Goal: Task Accomplishment & Management: Complete application form

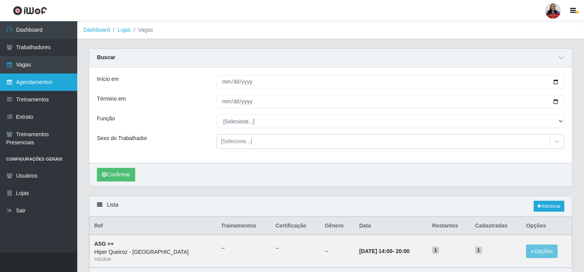
click at [33, 82] on link "Agendamentos" at bounding box center [38, 81] width 77 height 17
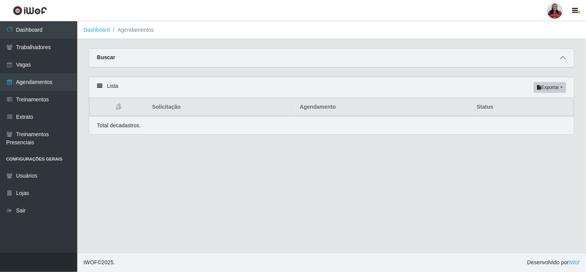
click at [560, 62] on span at bounding box center [563, 57] width 9 height 9
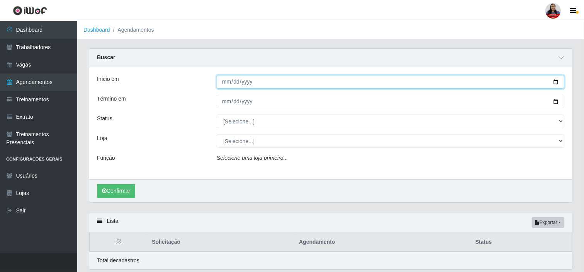
click at [555, 82] on input "Início em" at bounding box center [391, 82] width 348 height 14
type input "[DATE]"
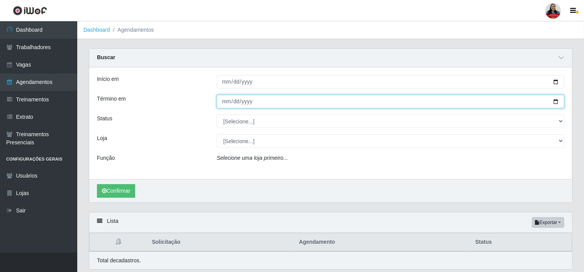
click at [555, 104] on input "Término em" at bounding box center [391, 102] width 348 height 14
type input "[DATE]"
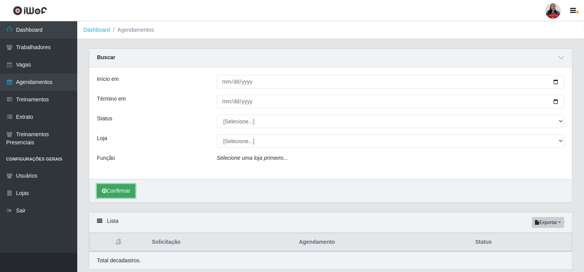
click at [121, 186] on button "Confirmar" at bounding box center [116, 191] width 38 height 14
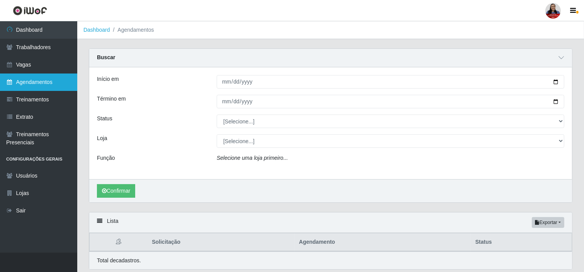
click at [24, 83] on link "Agendamentos" at bounding box center [38, 81] width 77 height 17
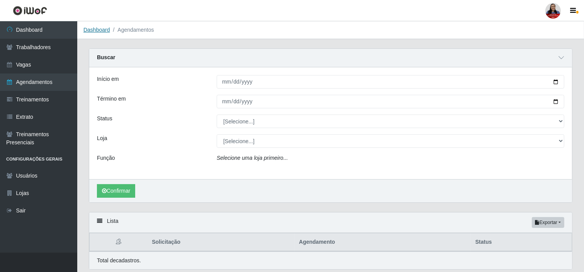
click at [96, 27] on link "Dashboard" at bounding box center [96, 30] width 27 height 6
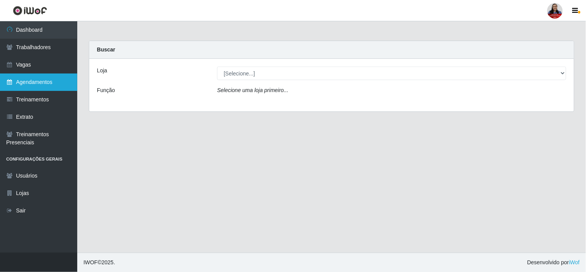
click at [27, 77] on link "Agendamentos" at bounding box center [38, 81] width 77 height 17
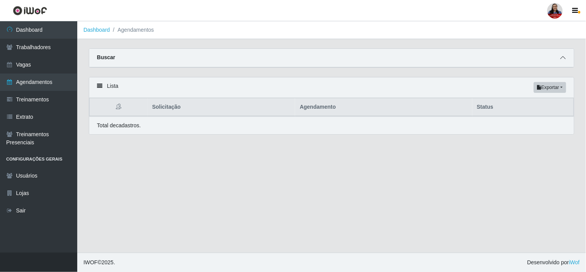
click at [566, 59] on span at bounding box center [563, 57] width 9 height 9
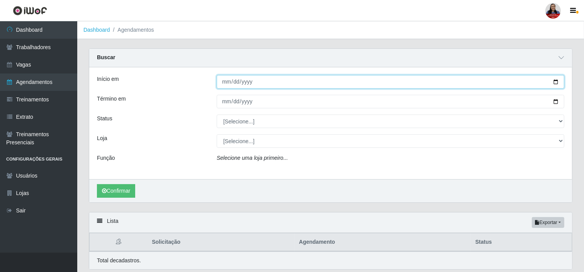
click at [555, 83] on input "Início em" at bounding box center [391, 82] width 348 height 14
type input "[DATE]"
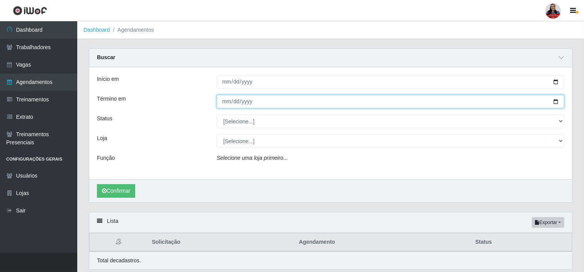
click at [557, 101] on input "Término em" at bounding box center [391, 102] width 348 height 14
type input "[DATE]"
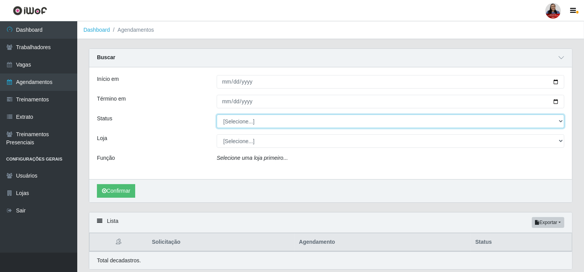
click at [558, 120] on select "[Selecione...] AGENDADO AGUARDANDO LIBERAR EM ANDAMENTO EM REVISÃO FINALIZADO C…" at bounding box center [391, 121] width 348 height 14
select select "AGENDADO"
click at [217, 114] on select "[Selecione...] AGENDADO AGUARDANDO LIBERAR EM ANDAMENTO EM REVISÃO FINALIZADO C…" at bounding box center [391, 121] width 348 height 14
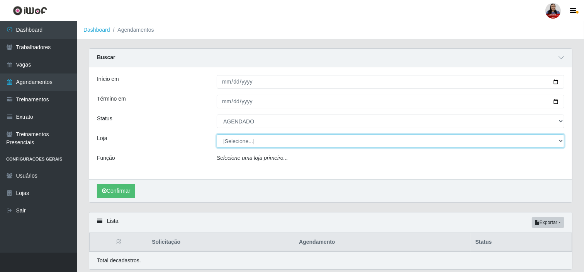
click at [264, 143] on select "[Selecione...] Hiper [GEOGRAPHIC_DATA] - [GEOGRAPHIC_DATA] Hiper Queiroz - Boa …" at bounding box center [391, 141] width 348 height 14
select select "515"
click at [217, 134] on select "[Selecione...] Hiper [GEOGRAPHIC_DATA] - [GEOGRAPHIC_DATA] Hiper Queiroz - Boa …" at bounding box center [391, 141] width 348 height 14
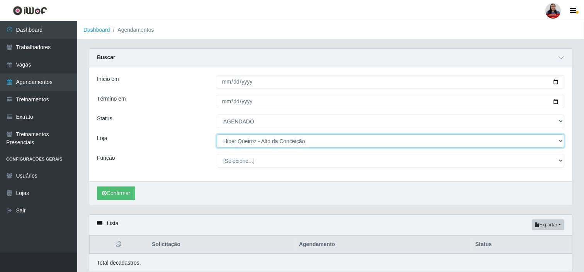
scroll to position [29, 0]
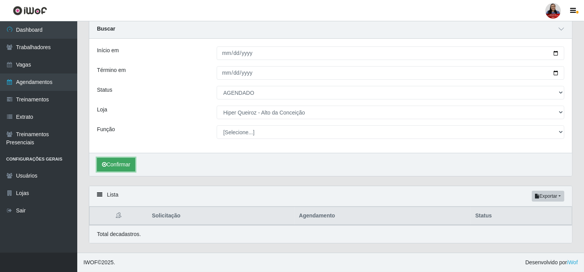
click at [126, 165] on button "Confirmar" at bounding box center [116, 165] width 38 height 14
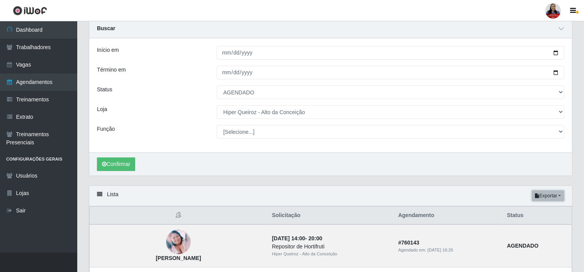
click at [547, 199] on button "Exportar" at bounding box center [548, 195] width 32 height 11
click at [527, 228] on button "Excel" at bounding box center [534, 226] width 61 height 16
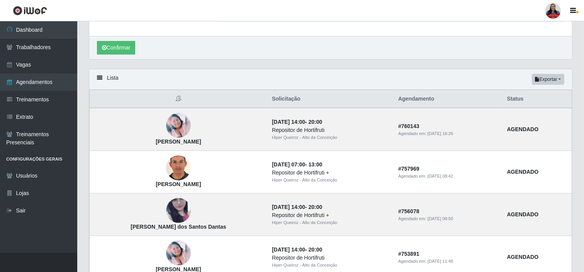
scroll to position [158, 0]
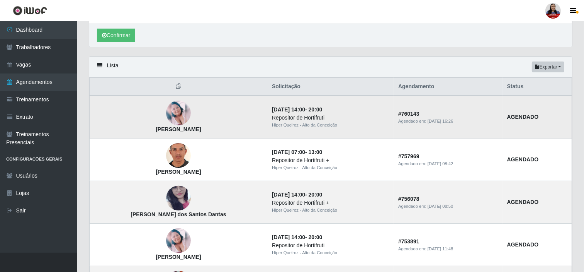
drag, startPoint x: 134, startPoint y: 131, endPoint x: 229, endPoint y: 129, distance: 94.6
click at [229, 129] on td "[PERSON_NAME]" at bounding box center [179, 116] width 178 height 43
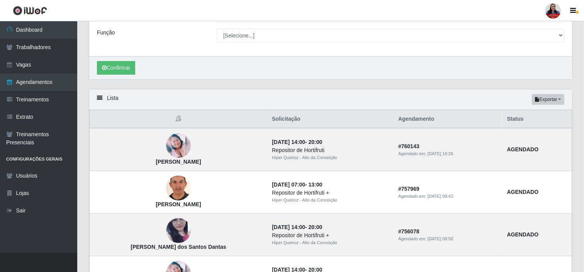
scroll to position [129, 0]
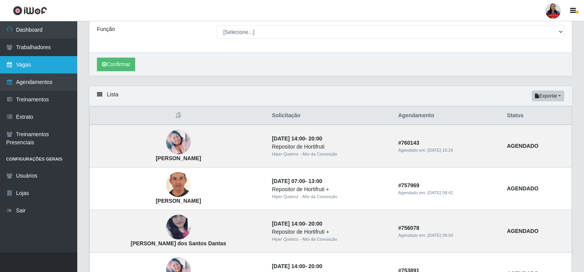
click at [33, 64] on link "Vagas" at bounding box center [38, 64] width 77 height 17
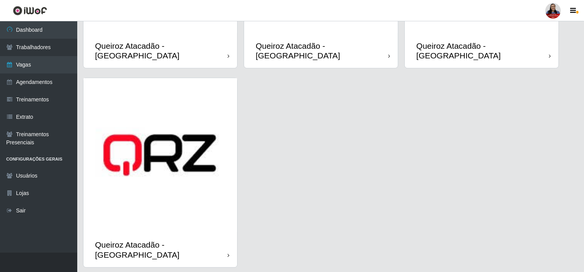
scroll to position [760, 0]
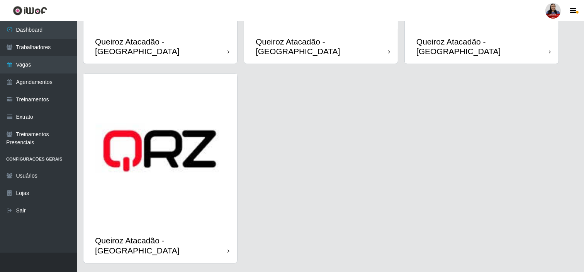
click at [172, 180] on img at bounding box center [160, 151] width 154 height 154
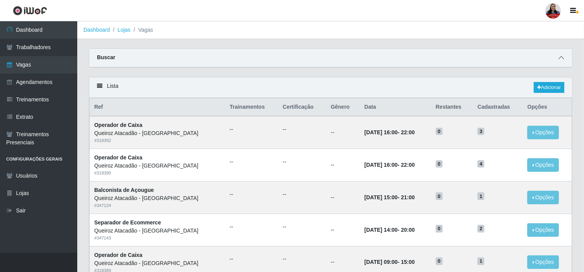
click at [565, 54] on span at bounding box center [561, 57] width 9 height 9
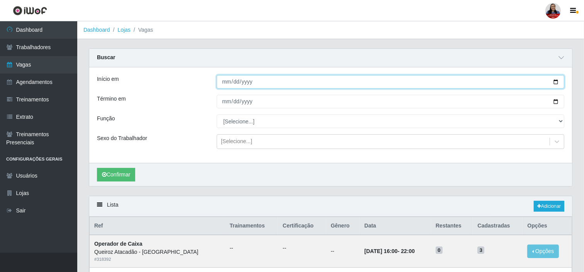
click at [557, 80] on input "Início em" at bounding box center [391, 82] width 348 height 14
type input "[DATE]"
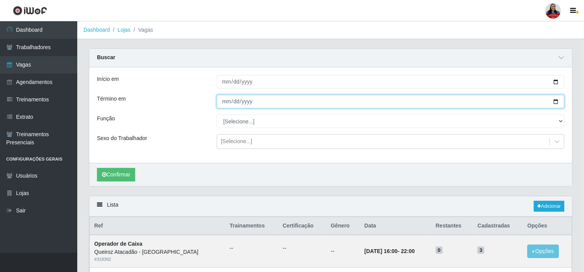
click at [554, 102] on input "Término em" at bounding box center [391, 102] width 348 height 14
type input "[DATE]"
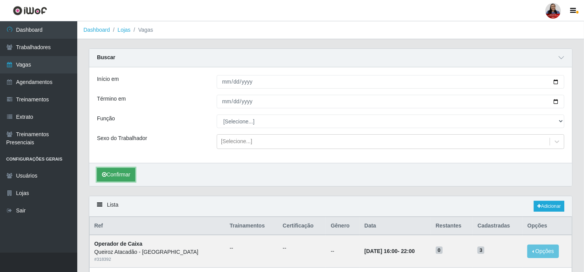
click at [128, 170] on button "Confirmar" at bounding box center [116, 175] width 38 height 14
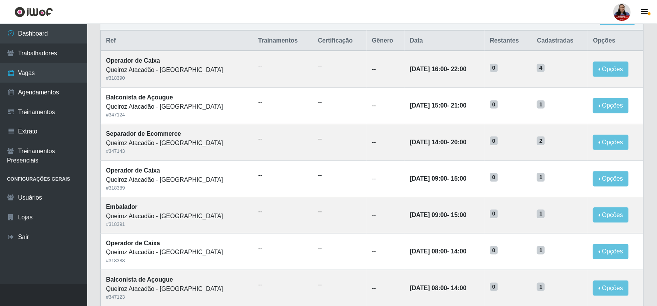
scroll to position [190, 0]
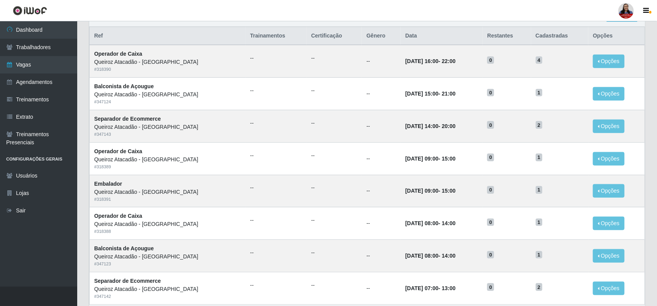
drag, startPoint x: 586, startPoint y: 2, endPoint x: 374, endPoint y: 17, distance: 212.6
click at [374, 17] on header "Perfil Alterar Senha Sair" at bounding box center [328, 10] width 657 height 21
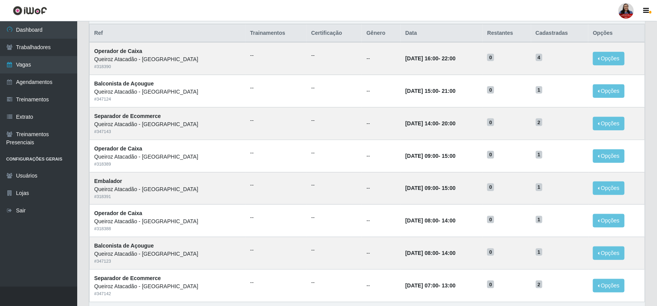
scroll to position [195, 0]
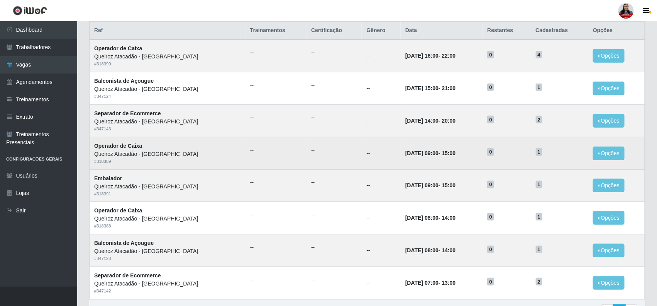
click at [584, 142] on td "Opções Editar" at bounding box center [617, 153] width 56 height 32
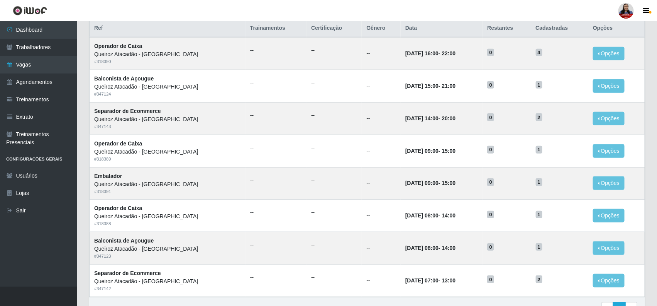
scroll to position [199, 0]
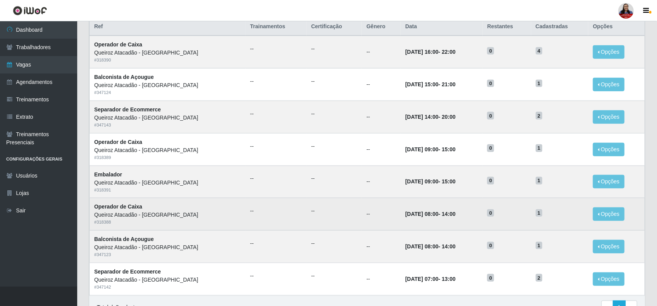
click at [584, 222] on td "Opções Editar" at bounding box center [617, 214] width 56 height 32
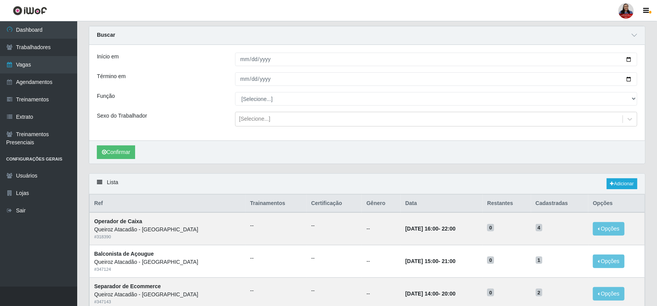
scroll to position [0, 0]
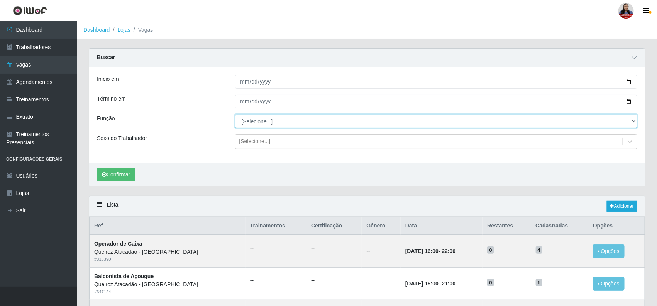
click at [363, 124] on select "[Selecione...] Balconista de Açougue Balconista de Açougue + Balconista de Açou…" at bounding box center [436, 121] width 403 height 14
select select "22"
click at [235, 115] on select "[Selecione...] Balconista de Açougue Balconista de Açougue + Balconista de Açou…" at bounding box center [436, 121] width 403 height 14
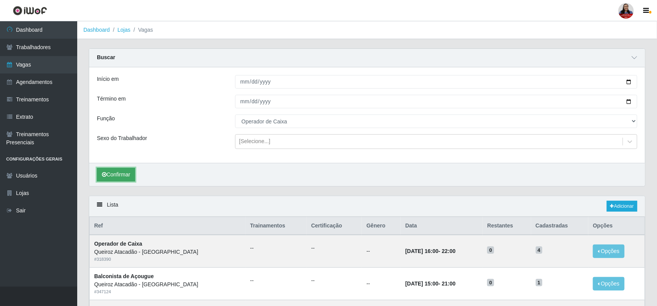
click at [110, 175] on button "Confirmar" at bounding box center [116, 175] width 38 height 14
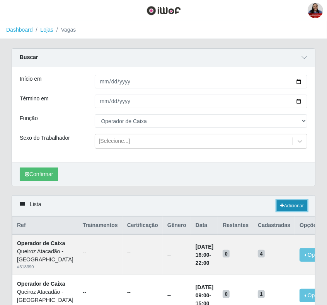
click at [280, 207] on icon at bounding box center [282, 206] width 4 height 5
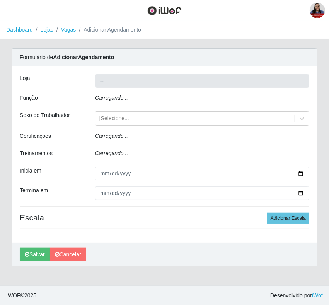
type input "Queiroz Atacadão - [GEOGRAPHIC_DATA]"
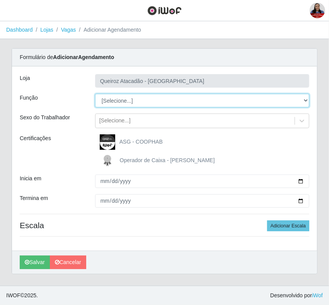
click at [112, 103] on select "[Selecione...] Balconista de Açougue Balconista de Açougue + Balconista de Açou…" at bounding box center [202, 101] width 214 height 14
select select "22"
click at [95, 94] on select "[Selecione...] Balconista de Açougue Balconista de Açougue + Balconista de Açou…" at bounding box center [202, 101] width 214 height 14
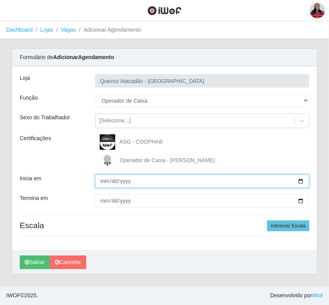
click at [301, 180] on input "Inicia em" at bounding box center [202, 182] width 214 height 14
type input "[DATE]"
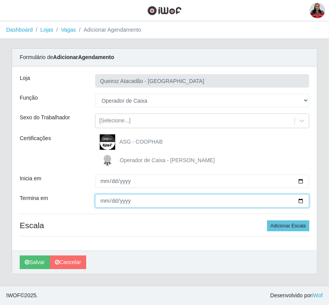
click at [301, 202] on input "Termina em" at bounding box center [202, 201] width 214 height 14
type input "[DATE]"
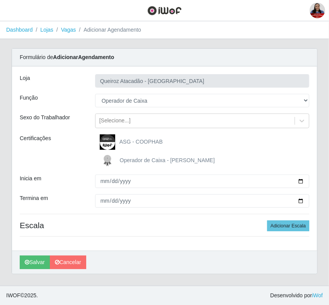
click at [219, 157] on div "Operador de Caixa - [PERSON_NAME]" at bounding box center [202, 160] width 214 height 15
click at [279, 231] on button "Adicionar Escala" at bounding box center [288, 226] width 42 height 11
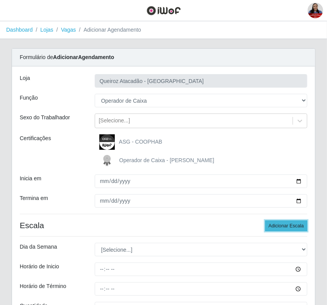
click at [280, 231] on button "Adicionar Escala" at bounding box center [286, 226] width 42 height 11
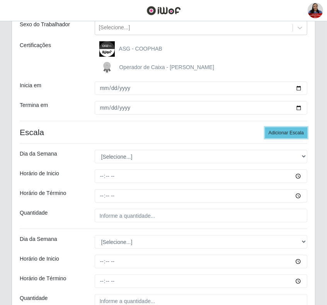
scroll to position [97, 0]
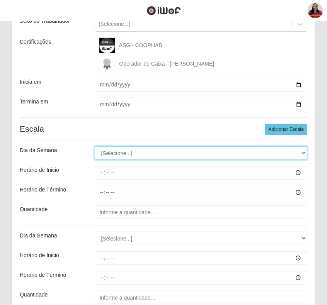
click at [164, 151] on select "[Selecione...] Segunda Terça Quarta Quinta Sexta Sábado Domingo" at bounding box center [201, 153] width 213 height 14
select select "2"
click at [95, 147] on select "[Selecione...] Segunda Terça Quarta Quinta Sexta Sábado Domingo" at bounding box center [201, 153] width 213 height 14
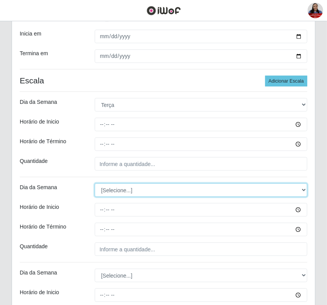
drag, startPoint x: 125, startPoint y: 190, endPoint x: 126, endPoint y: 195, distance: 5.1
click at [125, 190] on select "[Selecione...] Segunda Terça Quarta Quinta Sexta Sábado Domingo" at bounding box center [201, 190] width 213 height 14
select select "2"
click at [95, 184] on select "[Selecione...] Segunda Terça Quarta Quinta Sexta Sábado Domingo" at bounding box center [201, 190] width 213 height 14
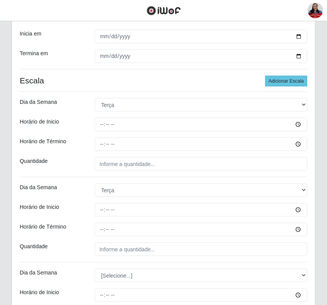
click at [81, 190] on div "Dia da Semana" at bounding box center [51, 190] width 75 height 14
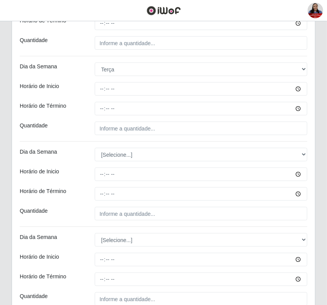
scroll to position [290, 0]
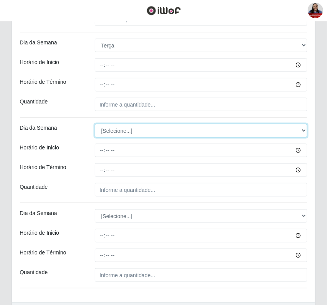
click at [119, 131] on select "[Selecione...] Segunda Terça Quarta Quinta Sexta Sábado Domingo" at bounding box center [201, 131] width 213 height 14
select select "2"
click at [95, 125] on select "[Selecione...] Segunda Terça Quarta Quinta Sexta Sábado Domingo" at bounding box center [201, 131] width 213 height 14
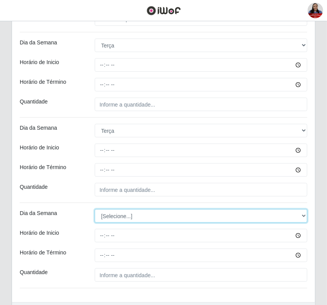
click at [110, 221] on select "[Selecione...] Segunda Terça Quarta Quinta Sexta Sábado Domingo" at bounding box center [201, 216] width 213 height 14
select select "2"
click at [95, 210] on select "[Selecione...] Segunda Terça Quarta Quinta Sexta Sábado Domingo" at bounding box center [201, 216] width 213 height 14
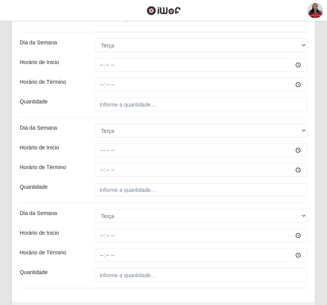
click at [79, 203] on hr at bounding box center [163, 203] width 287 height 0
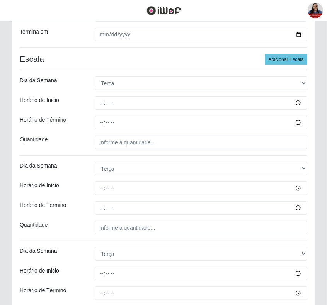
scroll to position [145, 0]
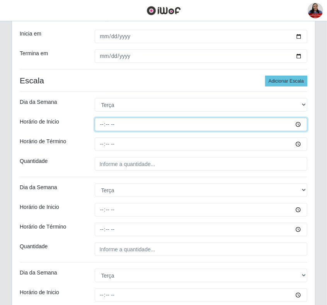
click at [102, 126] on input "Horário de Inicio" at bounding box center [201, 125] width 213 height 14
type input "07:00"
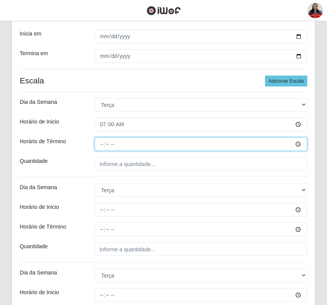
type input "13:00"
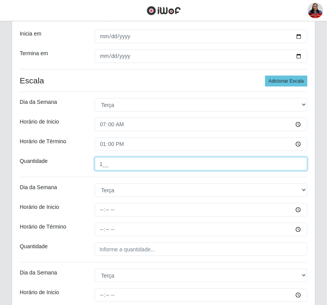
type input "1__"
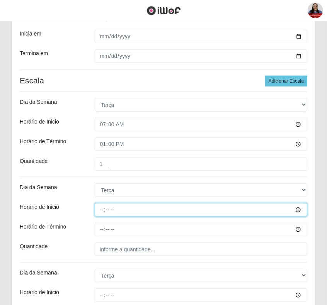
type input "08:00"
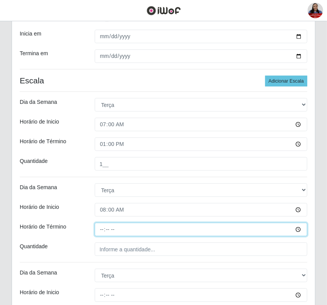
type input "14:00"
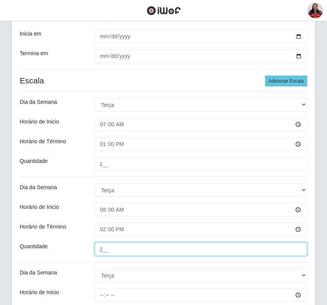
type input "2__"
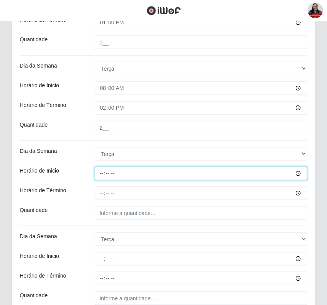
scroll to position [290, 0]
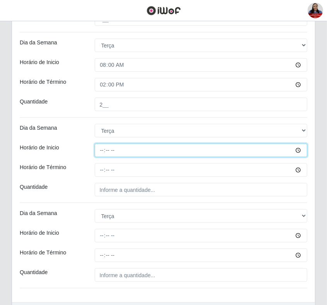
type input "14:00"
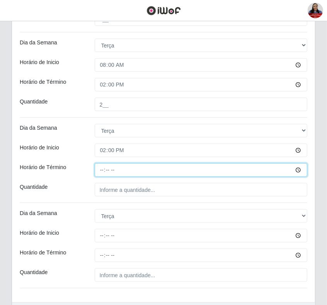
type input "20:00"
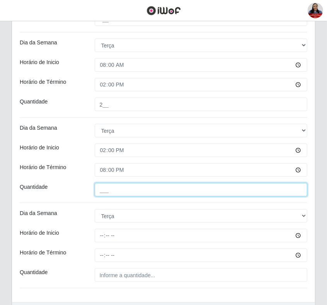
click at [106, 195] on input "___" at bounding box center [201, 190] width 213 height 14
type input "1__"
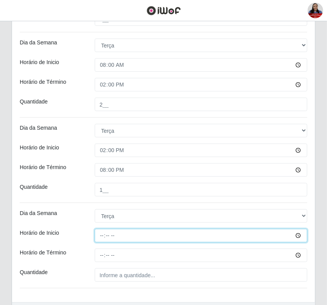
click at [103, 238] on input "Horário de Inicio" at bounding box center [201, 236] width 213 height 14
type input "16:00"
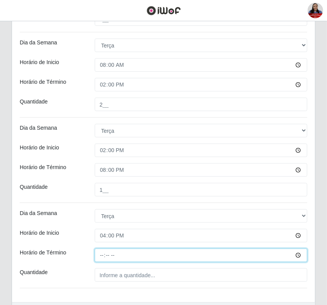
click at [103, 254] on input "Horário de Término" at bounding box center [201, 256] width 213 height 14
type input "22:00"
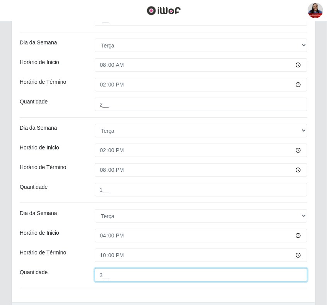
type input "3__"
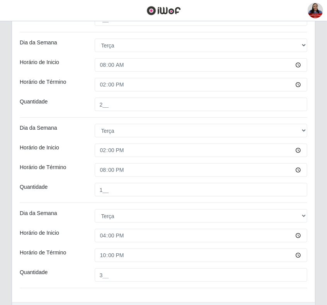
scroll to position [340, 0]
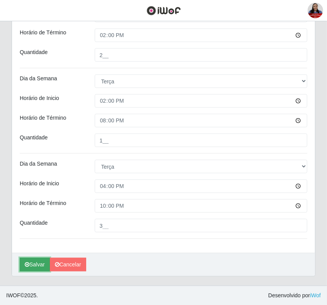
click at [26, 267] on icon "submit" at bounding box center [27, 264] width 5 height 5
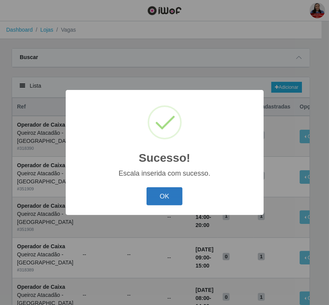
click at [170, 194] on button "OK" at bounding box center [164, 196] width 36 height 18
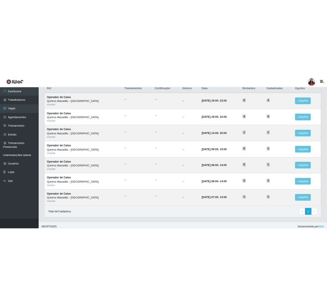
scroll to position [78, 0]
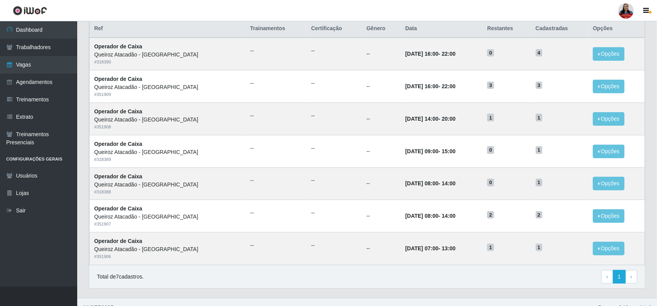
click at [392, 271] on div "Lista Adicionar Ref Trainamentos Certificação Gênero Data Restantes Cadastradas…" at bounding box center [367, 147] width 569 height 299
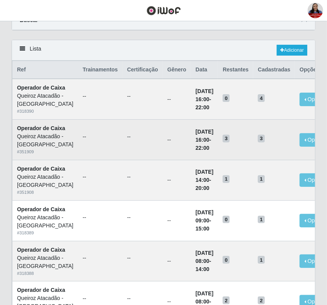
scroll to position [0, 0]
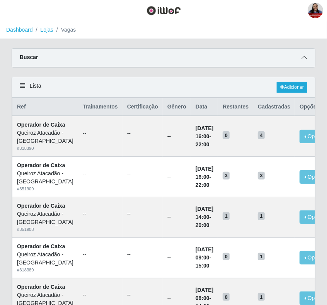
click at [304, 60] on icon at bounding box center [303, 57] width 5 height 5
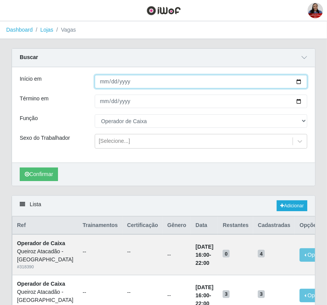
click at [295, 82] on input "[DATE]" at bounding box center [201, 82] width 213 height 14
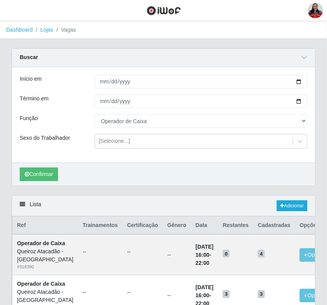
click at [281, 66] on div "Buscar" at bounding box center [163, 58] width 303 height 19
click at [294, 203] on link "Adicionar" at bounding box center [292, 205] width 31 height 11
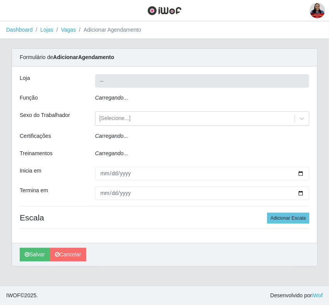
type input "Queiroz Atacadão - [GEOGRAPHIC_DATA]"
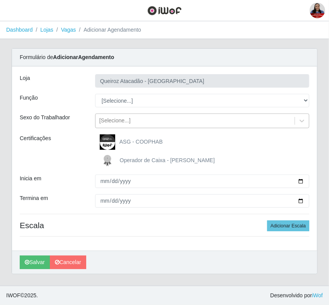
click at [187, 121] on div "[Selecione...]" at bounding box center [194, 121] width 199 height 13
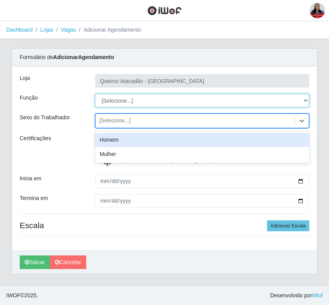
click at [179, 100] on select "[Selecione...] Balconista de Açougue Balconista de Açougue + Balconista de Açou…" at bounding box center [202, 101] width 214 height 14
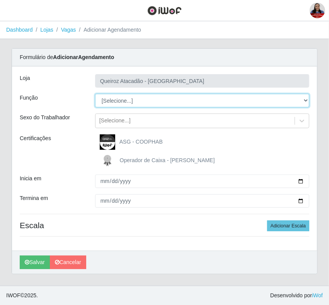
select select "1"
click at [95, 94] on select "[Selecione...] Balconista de Açougue Balconista de Açougue + Balconista de Açou…" at bounding box center [202, 101] width 214 height 14
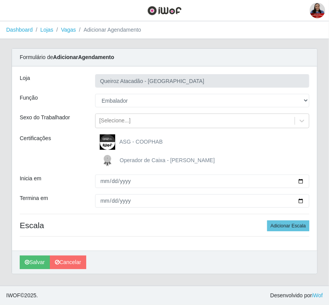
click at [66, 137] on div "Certificações" at bounding box center [51, 151] width 75 height 34
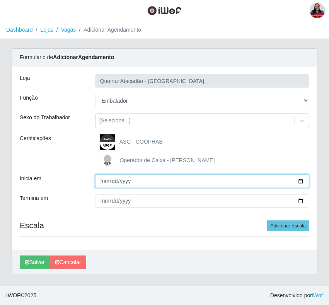
click at [302, 184] on input "Inicia em" at bounding box center [202, 182] width 214 height 14
type input "[DATE]"
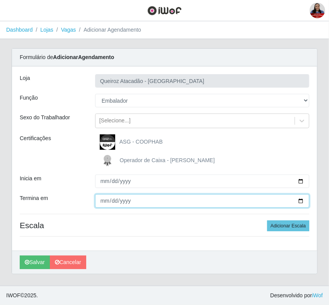
click at [299, 203] on input "Termina em" at bounding box center [202, 201] width 214 height 14
type input "[DATE]"
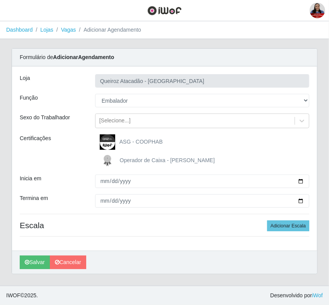
click at [72, 177] on div "Inicia em" at bounding box center [51, 182] width 75 height 14
click at [280, 224] on button "Adicionar Escala" at bounding box center [288, 226] width 42 height 11
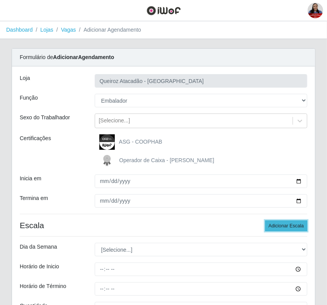
click at [277, 224] on button "Adicionar Escala" at bounding box center [286, 226] width 42 height 11
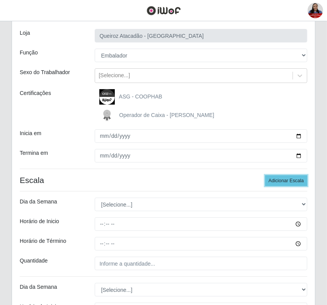
scroll to position [97, 0]
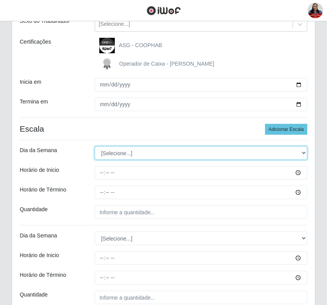
click at [130, 153] on select "[Selecione...] Segunda Terça Quarta Quinta Sexta Sábado Domingo" at bounding box center [201, 153] width 213 height 14
select select "2"
click at [95, 147] on select "[Selecione...] Segunda Terça Quarta Quinta Sexta Sábado Domingo" at bounding box center [201, 153] width 213 height 14
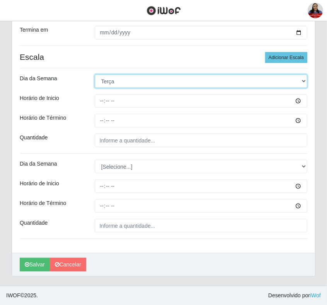
scroll to position [169, 0]
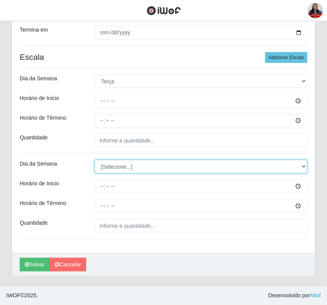
click at [126, 170] on select "[Selecione...] Segunda Terça Quarta Quinta Sexta Sábado Domingo" at bounding box center [201, 167] width 213 height 14
select select "2"
click at [95, 160] on select "[Selecione...] Segunda Terça Quarta Quinta Sexta Sábado Domingo" at bounding box center [201, 167] width 213 height 14
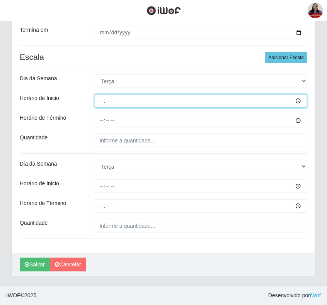
click at [102, 99] on input "Horário de Inicio" at bounding box center [201, 101] width 213 height 14
type input "08:00"
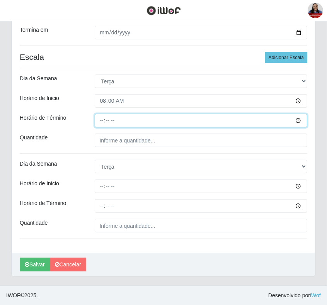
type input "14:00"
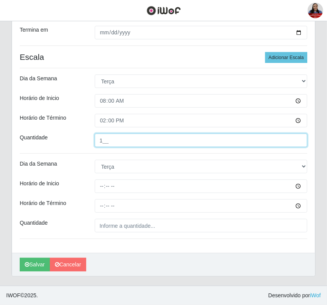
type input "1__"
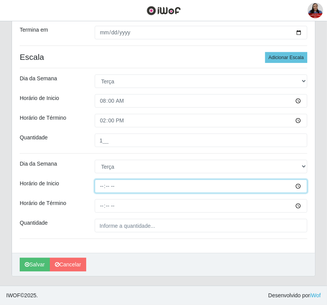
type input "16:00"
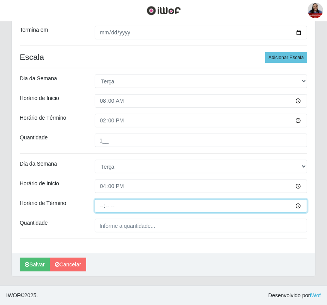
type input "22:00"
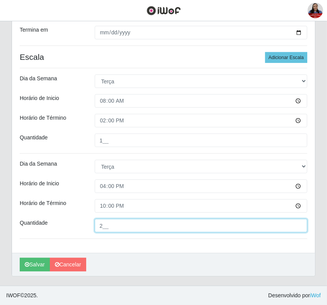
type input "2__"
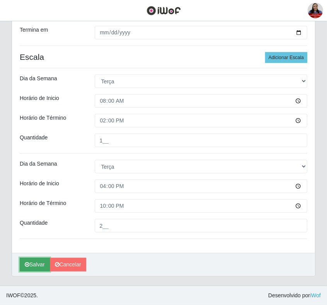
click at [28, 259] on button "Salvar" at bounding box center [35, 265] width 30 height 14
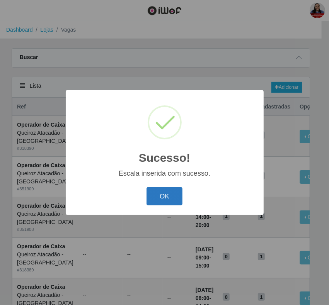
click at [169, 194] on button "OK" at bounding box center [164, 196] width 36 height 18
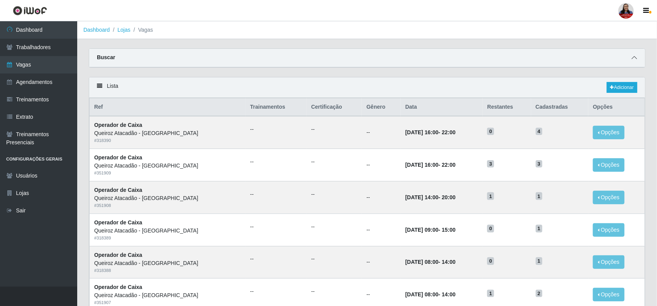
click at [584, 55] on icon at bounding box center [634, 57] width 5 height 5
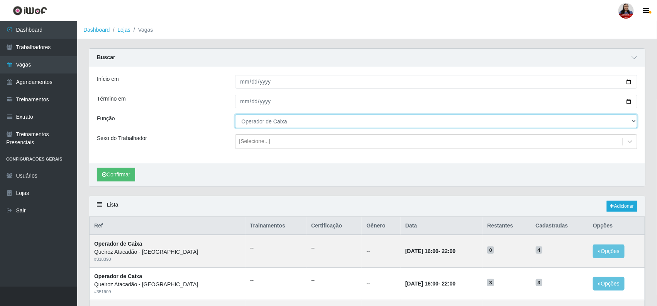
click at [258, 121] on select "[Selecione...] Balconista de Açougue Balconista de Açougue + Balconista de Açou…" at bounding box center [436, 121] width 403 height 14
select select "1"
click at [235, 115] on select "[Selecione...] Balconista de Açougue Balconista de Açougue + Balconista de Açou…" at bounding box center [436, 121] width 403 height 14
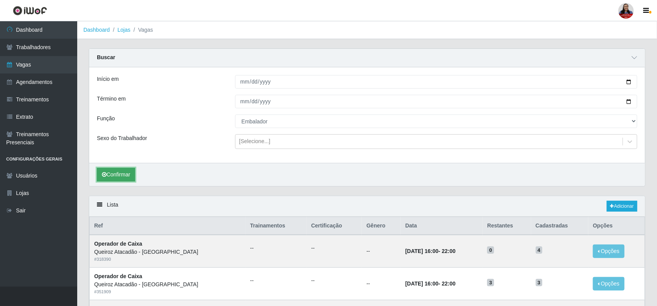
click at [123, 177] on button "Confirmar" at bounding box center [116, 175] width 38 height 14
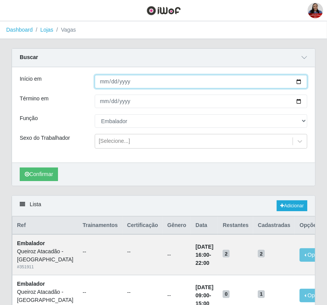
click at [300, 81] on input "[DATE]" at bounding box center [201, 82] width 213 height 14
type input "[DATE]"
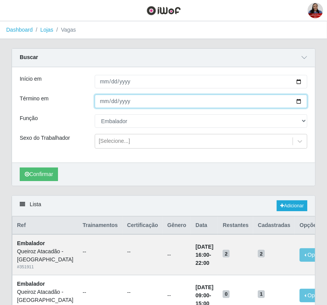
click at [298, 103] on input "[DATE]" at bounding box center [201, 102] width 213 height 14
type input "[DATE]"
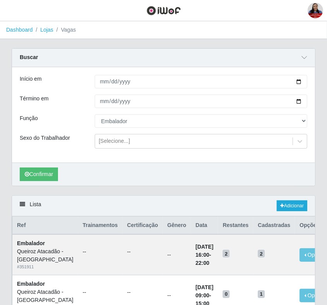
click at [101, 166] on div "Confirmar" at bounding box center [163, 174] width 303 height 23
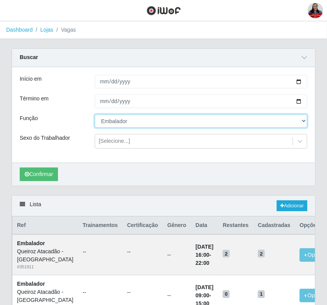
click at [131, 124] on select "[Selecione...] Balconista de Açougue Balconista de Açougue + Balconista de Açou…" at bounding box center [201, 121] width 213 height 14
select select "[Selecione...]"
click at [95, 115] on select "[Selecione...] Balconista de Açougue Balconista de Açougue + Balconista de Açou…" at bounding box center [201, 121] width 213 height 14
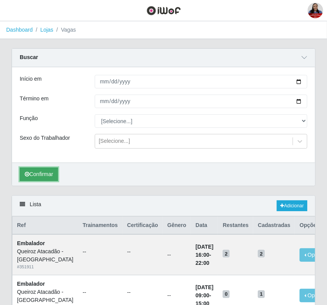
click at [46, 176] on button "Confirmar" at bounding box center [39, 175] width 38 height 14
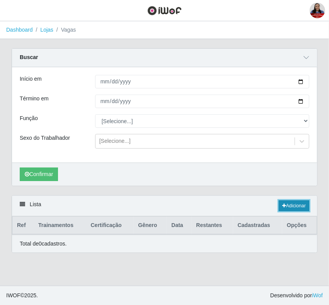
click at [294, 211] on link "Adicionar" at bounding box center [293, 205] width 31 height 11
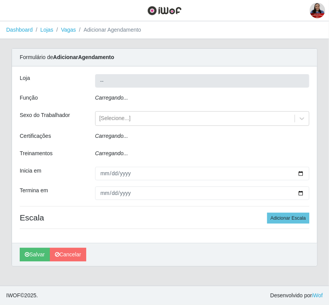
type input "Queiroz Atacadão - [GEOGRAPHIC_DATA]"
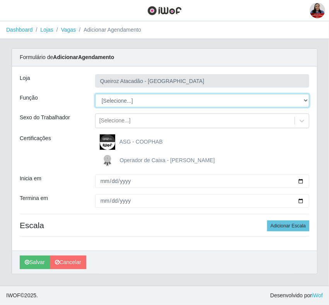
click at [141, 100] on select "[Selecione...] Balconista de Açougue Balconista de Açougue + Balconista de Açou…" at bounding box center [202, 101] width 214 height 14
select select "73"
click at [95, 94] on select "[Selecione...] Balconista de Açougue Balconista de Açougue + Balconista de Açou…" at bounding box center [202, 101] width 214 height 14
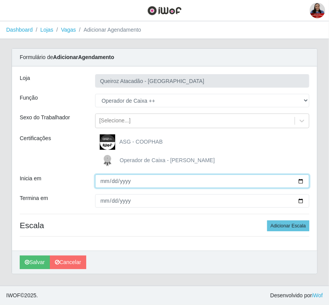
click at [302, 183] on input "Inicia em" at bounding box center [202, 182] width 214 height 14
type input "[DATE]"
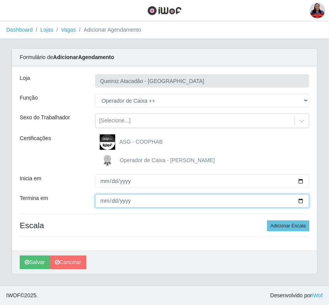
click at [300, 201] on input "Termina em" at bounding box center [202, 201] width 214 height 14
type input "[DATE]"
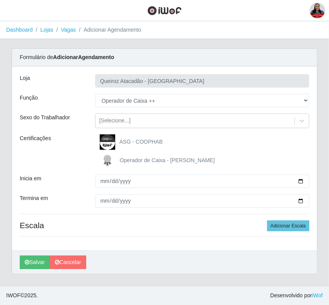
click at [47, 171] on div "[PERSON_NAME] Atacadão - [GEOGRAPHIC_DATA] do Amarante Função [Selecione...] Ba…" at bounding box center [164, 158] width 305 height 184
click at [280, 225] on button "Adicionar Escala" at bounding box center [288, 226] width 42 height 11
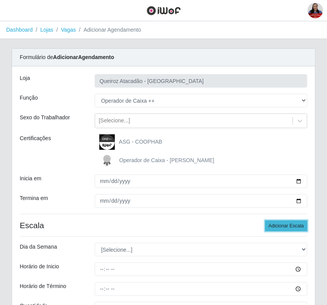
click at [280, 225] on button "Adicionar Escala" at bounding box center [286, 226] width 42 height 11
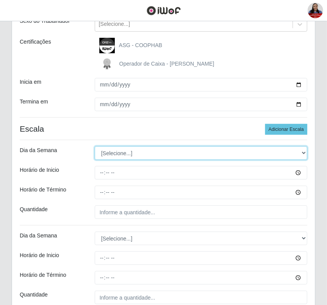
click at [161, 155] on select "[Selecione...] Segunda Terça Quarta Quinta Sexta Sábado Domingo" at bounding box center [201, 153] width 213 height 14
select select "1"
click at [95, 147] on select "[Selecione...] Segunda Terça Quarta Quinta Sexta Sábado Domingo" at bounding box center [201, 153] width 213 height 14
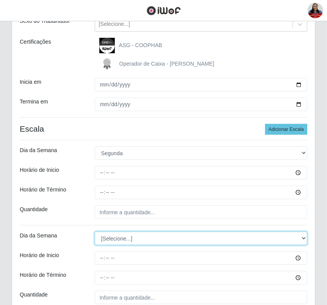
click at [114, 242] on select "[Selecione...] Segunda Terça Quarta Quinta Sexta Sábado Domingo" at bounding box center [201, 239] width 213 height 14
select select "1"
click at [95, 233] on select "[Selecione...] Segunda Terça Quarta Quinta Sexta Sábado Domingo" at bounding box center [201, 239] width 213 height 14
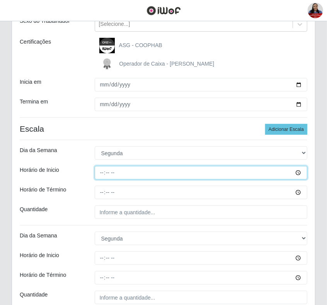
click at [99, 173] on input "Horário de Inicio" at bounding box center [201, 173] width 213 height 14
type input "14:00"
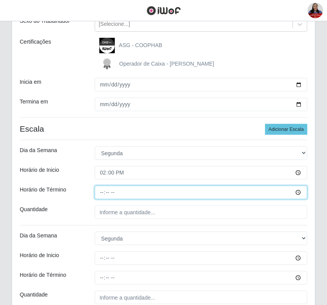
type input "20:00"
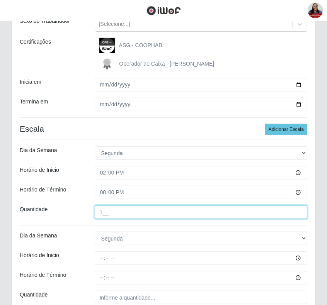
type input "1__"
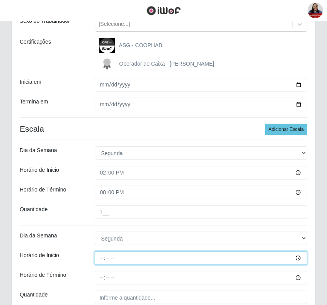
type input "16:00"
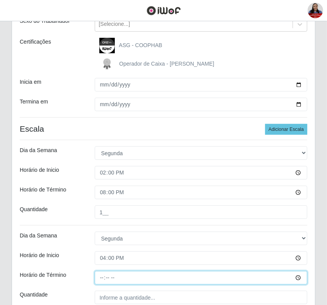
type input "22:00"
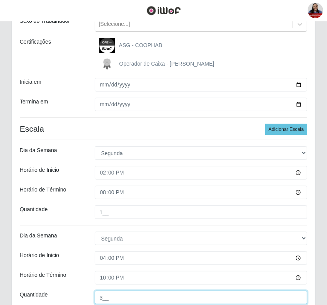
type input "3__"
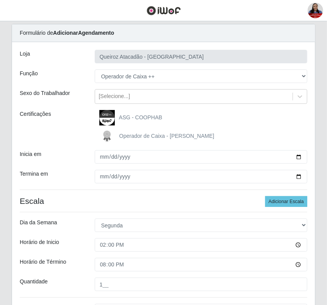
scroll to position [169, 0]
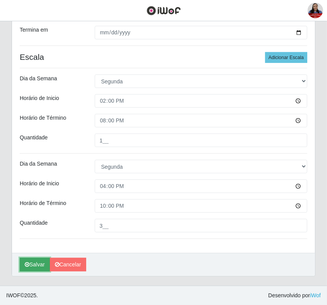
click at [29, 265] on button "Salvar" at bounding box center [35, 265] width 30 height 14
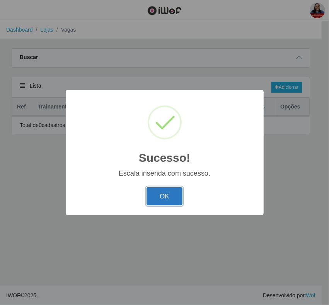
click at [156, 196] on button "OK" at bounding box center [164, 196] width 36 height 18
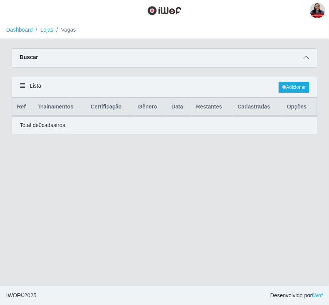
click at [304, 55] on icon at bounding box center [305, 57] width 5 height 5
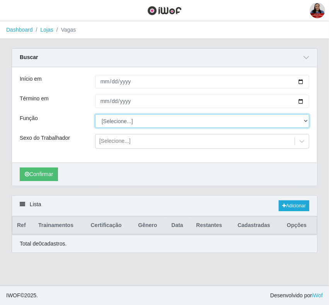
click at [145, 118] on select "[Selecione...] Balconista de Açougue Balconista de Açougue + Balconista de Açou…" at bounding box center [202, 121] width 214 height 14
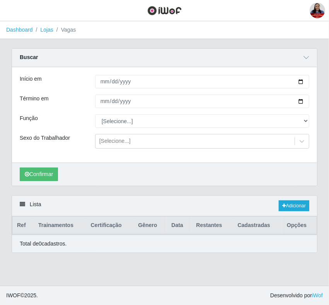
click at [68, 154] on div "Início em [DATE] Término em [DATE] Função [Selecione...] Balconista de Açougue …" at bounding box center [164, 114] width 305 height 95
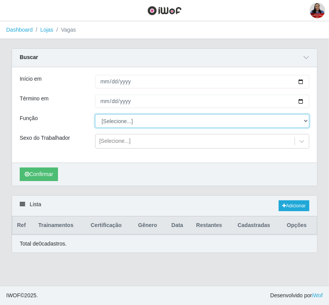
click at [111, 124] on select "[Selecione...] Balconista de Açougue Balconista de Açougue + Balconista de Açou…" at bounding box center [202, 121] width 214 height 14
select select "73"
click at [95, 115] on select "[Selecione...] Balconista de Açougue Balconista de Açougue + Balconista de Açou…" at bounding box center [202, 121] width 214 height 14
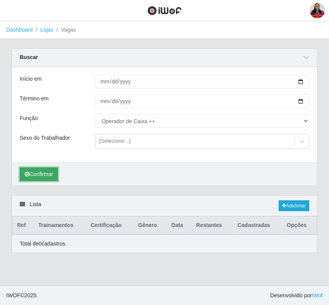
click at [39, 176] on button "Confirmar" at bounding box center [39, 175] width 38 height 14
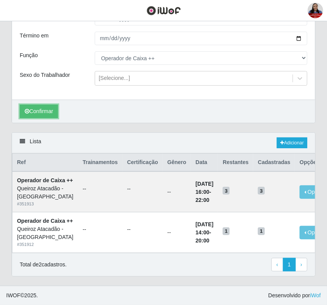
scroll to position [162, 0]
click at [289, 138] on link "Adicionar" at bounding box center [292, 143] width 31 height 11
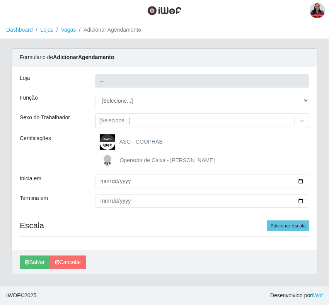
type input "Queiroz Atacadão - [GEOGRAPHIC_DATA]"
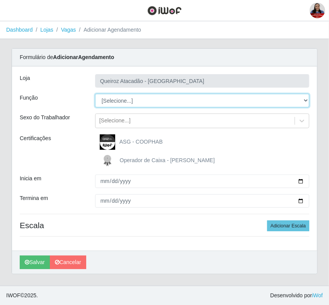
click at [137, 103] on select "[Selecione...] Balconista de Açougue Balconista de Açougue + Balconista de Açou…" at bounding box center [202, 101] width 214 height 14
select select "71"
click at [95, 94] on select "[Selecione...] Balconista de Açougue Balconista de Açougue + Balconista de Açou…" at bounding box center [202, 101] width 214 height 14
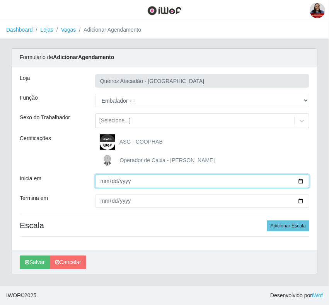
click at [298, 183] on input "Inicia em" at bounding box center [202, 182] width 214 height 14
type input "[DATE]"
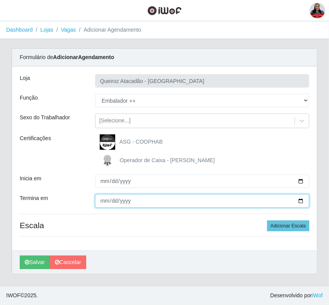
click at [300, 202] on input "Termina em" at bounding box center [202, 201] width 214 height 14
type input "[DATE]"
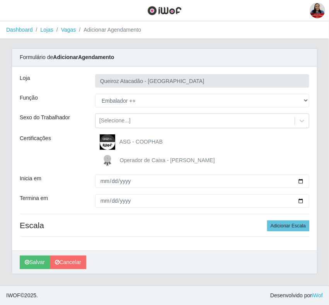
click at [78, 179] on div "Inicia em" at bounding box center [51, 182] width 75 height 14
click at [285, 229] on button "Adicionar Escala" at bounding box center [288, 226] width 42 height 11
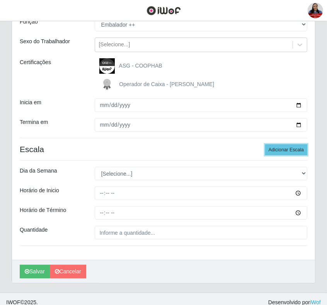
scroll to position [84, 0]
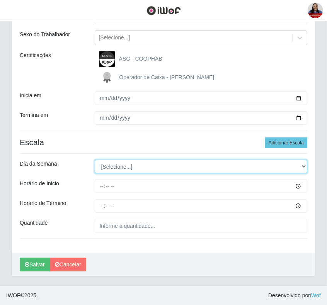
click at [128, 169] on select "[Selecione...] Segunda Terça Quarta Quinta Sexta Sábado Domingo" at bounding box center [201, 167] width 213 height 14
select select "1"
click at [95, 160] on select "[Selecione...] Segunda Terça Quarta Quinta Sexta Sábado Domingo" at bounding box center [201, 167] width 213 height 14
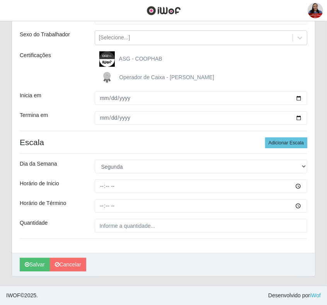
click at [68, 125] on div "[PERSON_NAME] Atacadão - [GEOGRAPHIC_DATA] do Amarante Função [Selecione...] Ba…" at bounding box center [163, 118] width 303 height 270
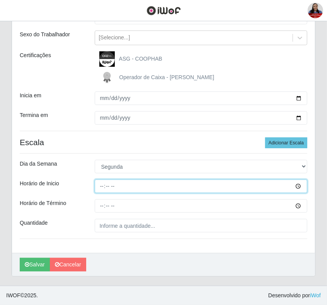
click at [98, 186] on input "Horário de Inicio" at bounding box center [201, 187] width 213 height 14
type input "16:00"
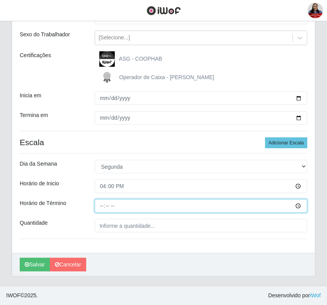
type input "22:00"
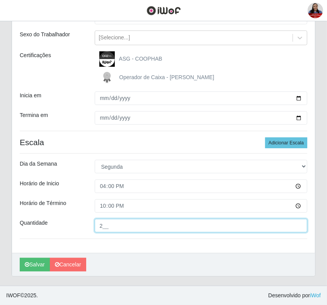
type input "2__"
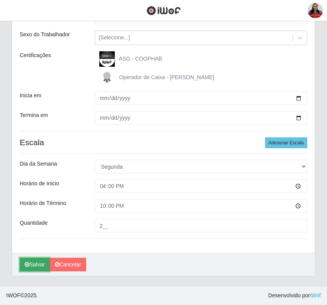
click at [33, 265] on button "Salvar" at bounding box center [35, 265] width 30 height 14
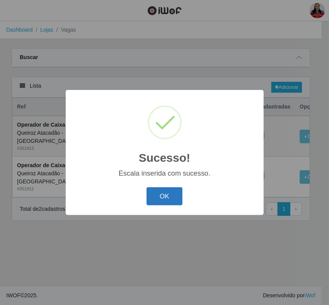
click at [159, 190] on button "OK" at bounding box center [164, 196] width 36 height 18
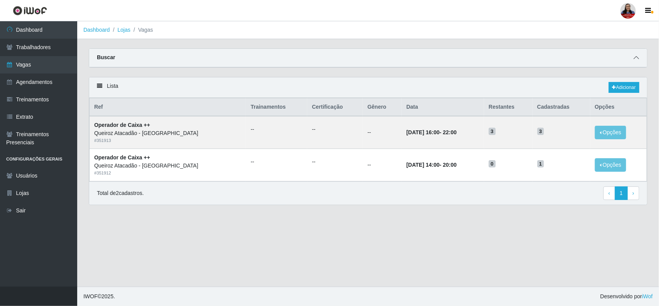
click at [584, 57] on icon at bounding box center [636, 57] width 5 height 5
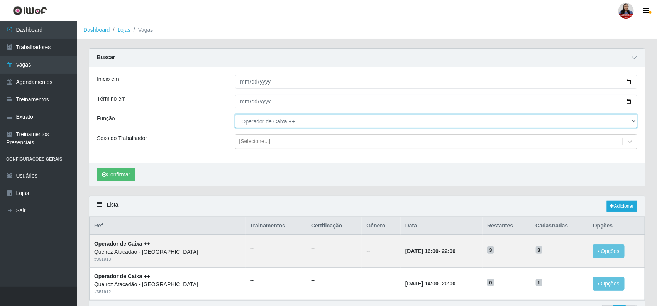
click at [292, 126] on select "[Selecione...] Balconista de Açougue Balconista de Açougue + Balconista de Açou…" at bounding box center [436, 121] width 403 height 14
click at [235, 115] on select "[Selecione...] Balconista de Açougue Balconista de Açougue + Balconista de Açou…" at bounding box center [436, 121] width 403 height 14
click at [266, 126] on select "[Selecione...] Balconista de Açougue Balconista de Açougue + Balconista de Açou…" at bounding box center [436, 121] width 403 height 14
click at [235, 115] on select "[Selecione...] Balconista de Açougue Balconista de Açougue + Balconista de Açou…" at bounding box center [436, 121] width 403 height 14
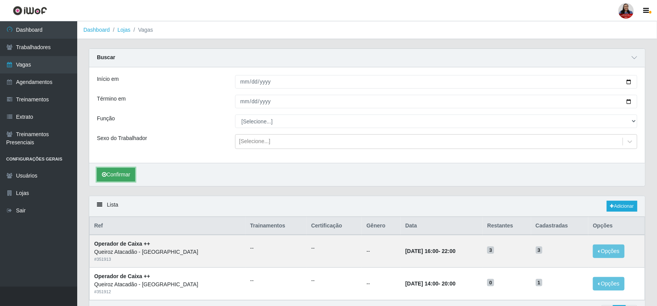
click at [120, 181] on button "Confirmar" at bounding box center [116, 175] width 38 height 14
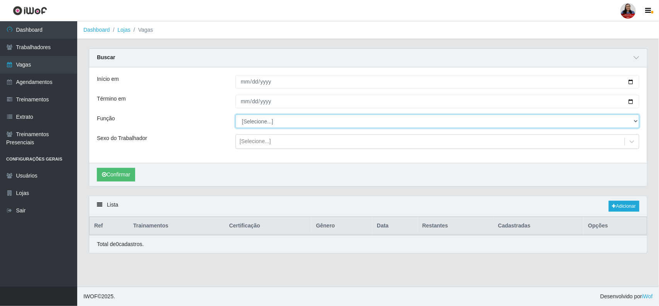
click at [268, 124] on select "[Selecione...] Balconista de Açougue Balconista de Açougue + Balconista de Açou…" at bounding box center [438, 121] width 404 height 14
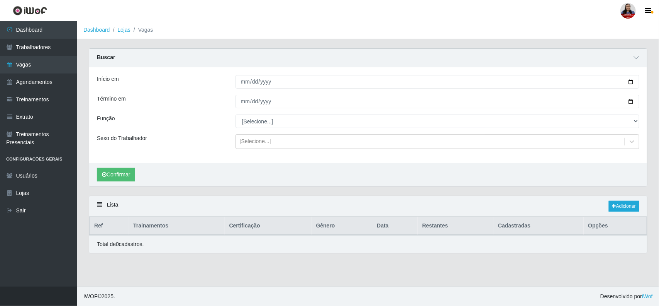
click at [210, 126] on div "Função" at bounding box center [160, 121] width 139 height 14
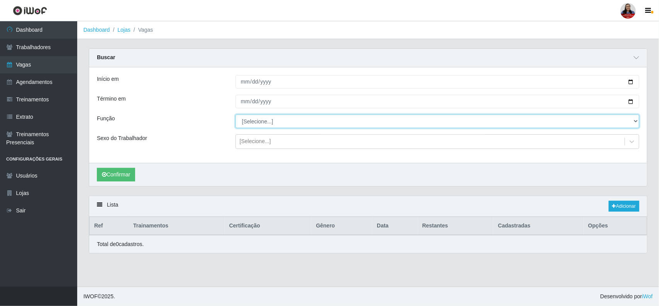
click at [279, 120] on select "[Selecione...] Balconista de Açougue Balconista de Açougue + Balconista de Açou…" at bounding box center [438, 121] width 404 height 14
click at [236, 115] on select "[Selecione...] Balconista de Açougue Balconista de Açougue + Balconista de Açou…" at bounding box center [438, 121] width 404 height 14
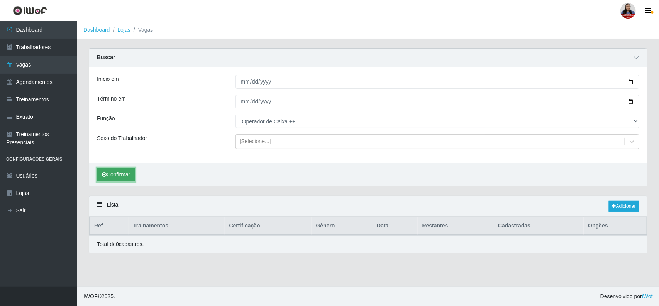
click at [118, 176] on button "Confirmar" at bounding box center [116, 175] width 38 height 14
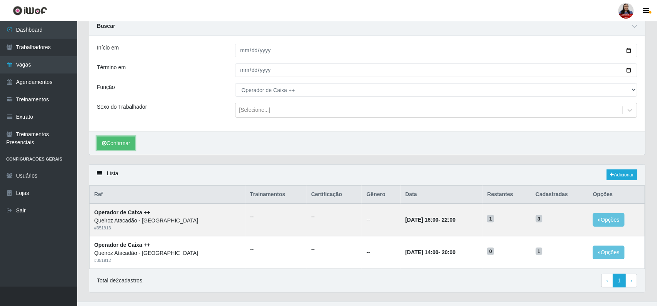
scroll to position [48, 0]
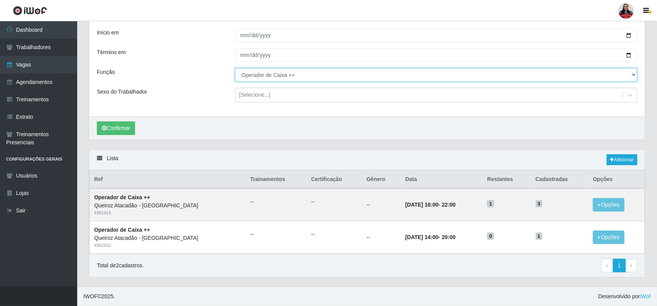
click at [365, 76] on select "[Selecione...] Balconista de Açougue Balconista de Açougue + Balconista de Açou…" at bounding box center [436, 75] width 403 height 14
select select "71"
click at [235, 68] on select "[Selecione...] Balconista de Açougue Balconista de Açougue + Balconista de Açou…" at bounding box center [436, 75] width 403 height 14
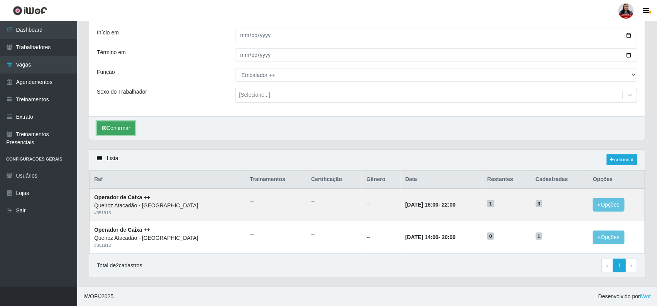
click at [123, 127] on button "Confirmar" at bounding box center [116, 128] width 38 height 14
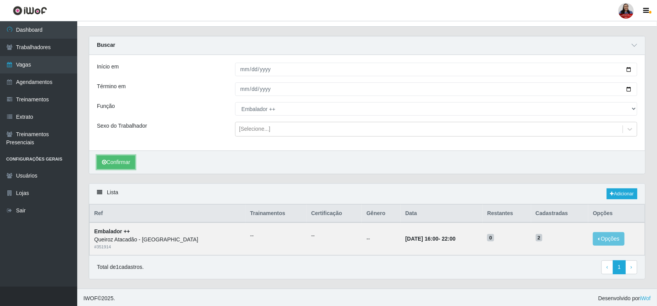
scroll to position [15, 0]
